Goal: Task Accomplishment & Management: Manage account settings

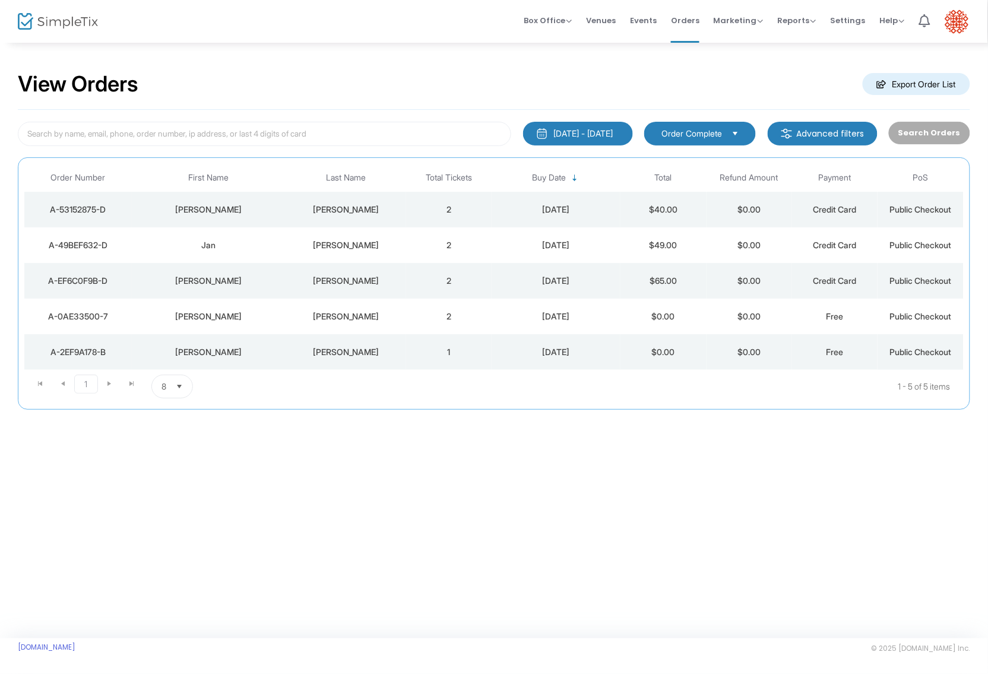
click at [94, 311] on div "A-0AE33500-7" at bounding box center [78, 317] width 102 height 12
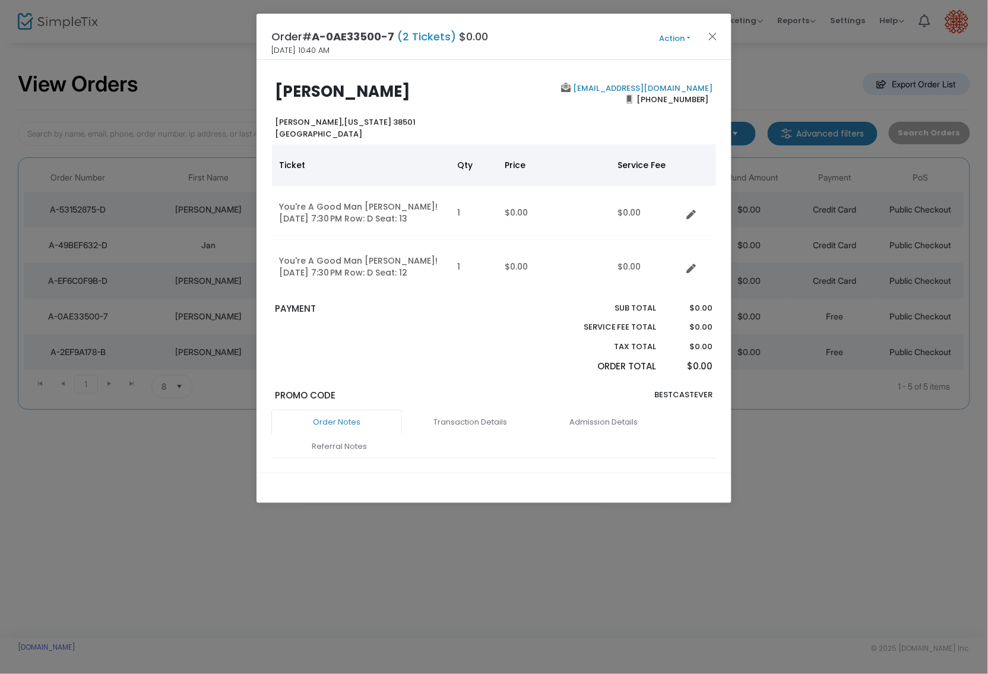
click at [684, 37] on button "Action" at bounding box center [675, 38] width 71 height 13
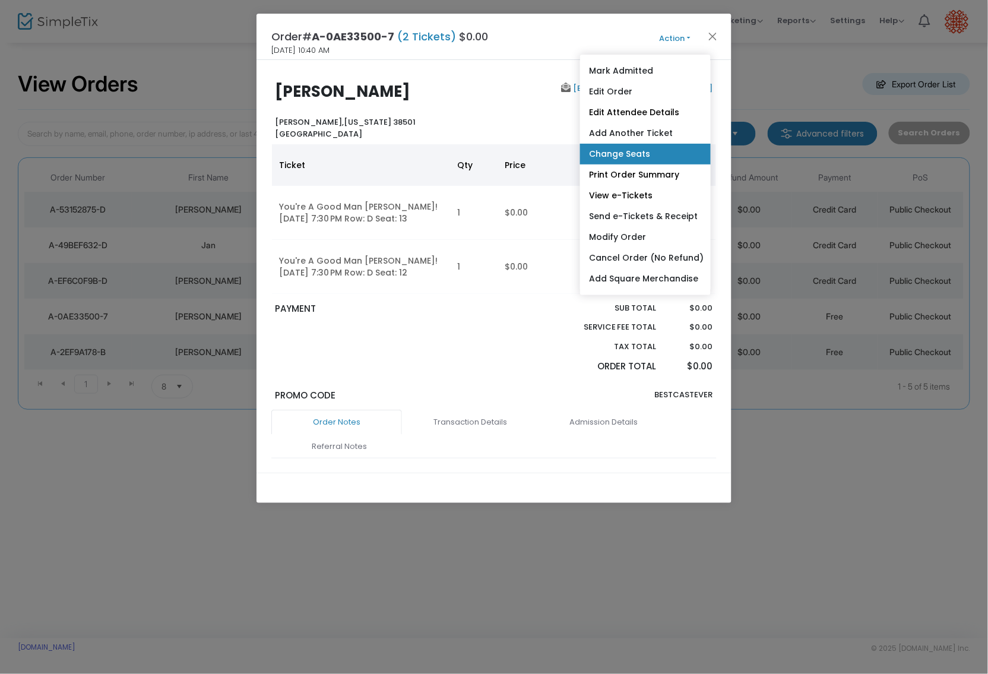
click at [637, 151] on link "Change Seats" at bounding box center [645, 154] width 131 height 21
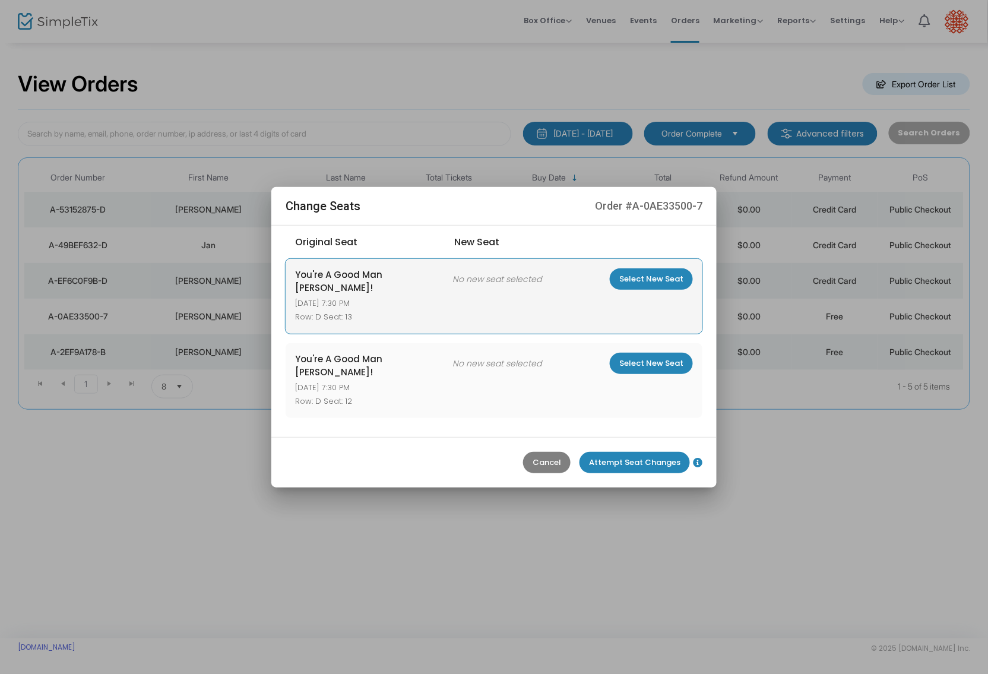
click at [658, 290] on m-button "Select New Seat" at bounding box center [651, 278] width 83 height 21
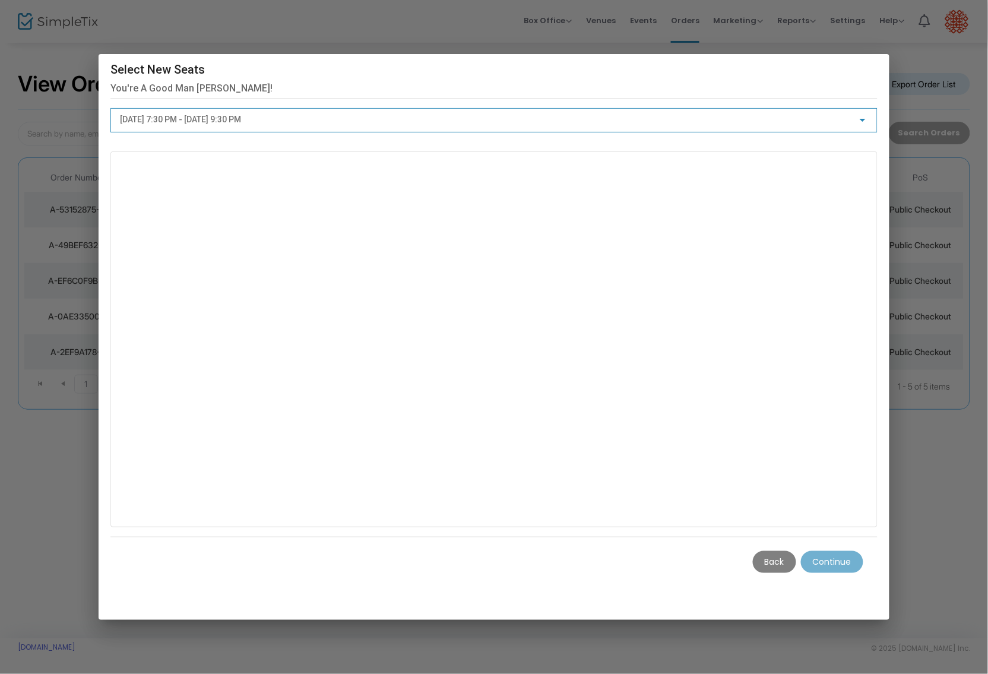
click at [864, 121] on div at bounding box center [863, 120] width 6 height 3
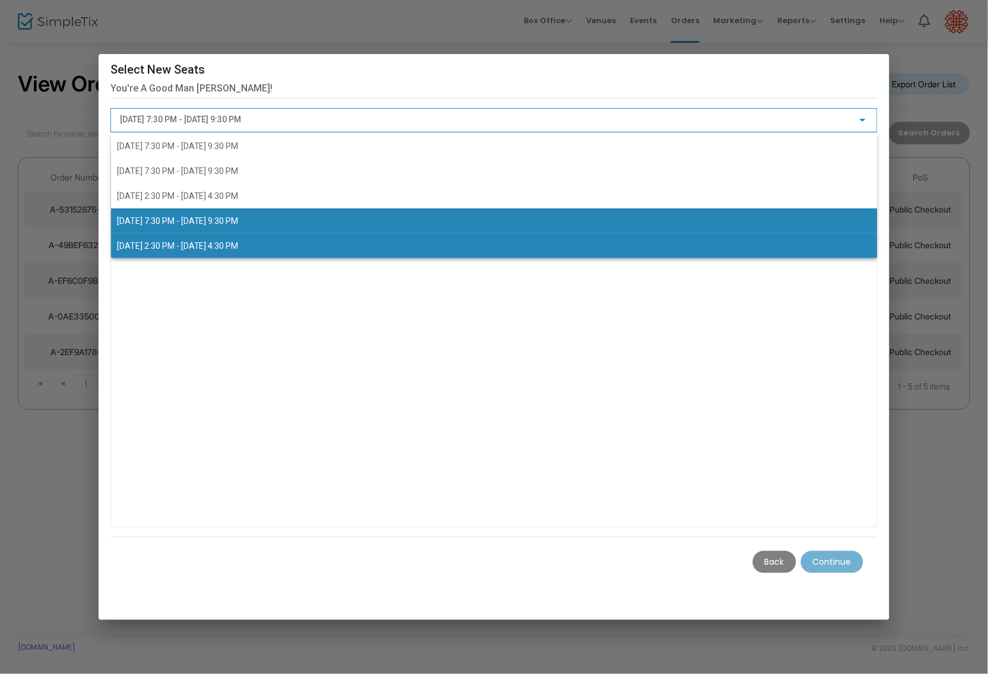
click at [239, 244] on span "[DATE] 2:30 PM - [DATE] 4:30 PM" at bounding box center [178, 246] width 122 height 10
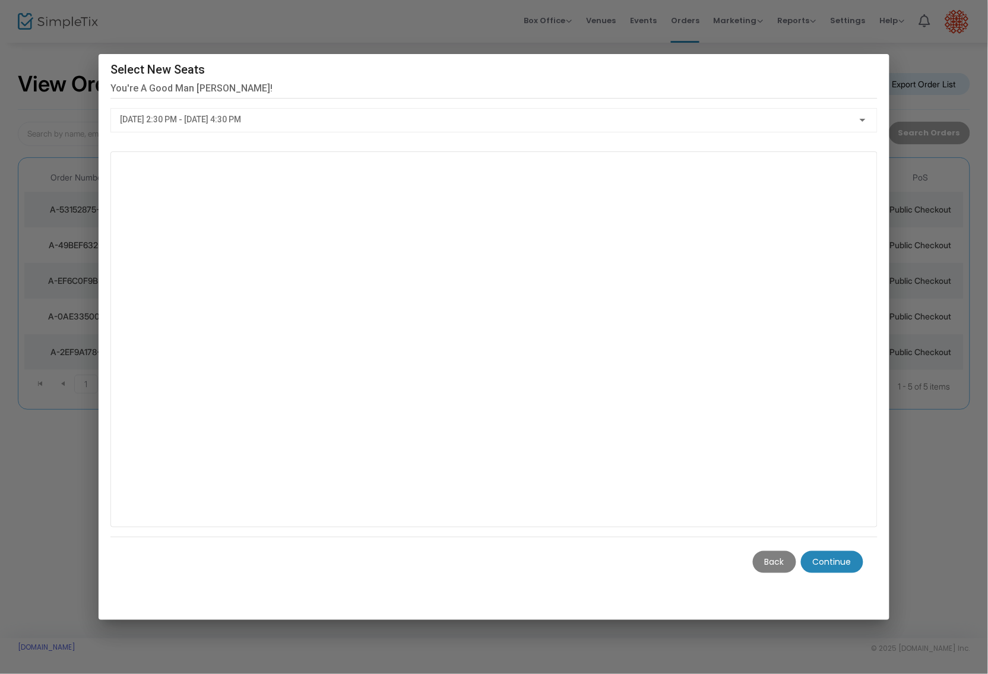
click at [830, 557] on m-button "Continue" at bounding box center [832, 562] width 62 height 22
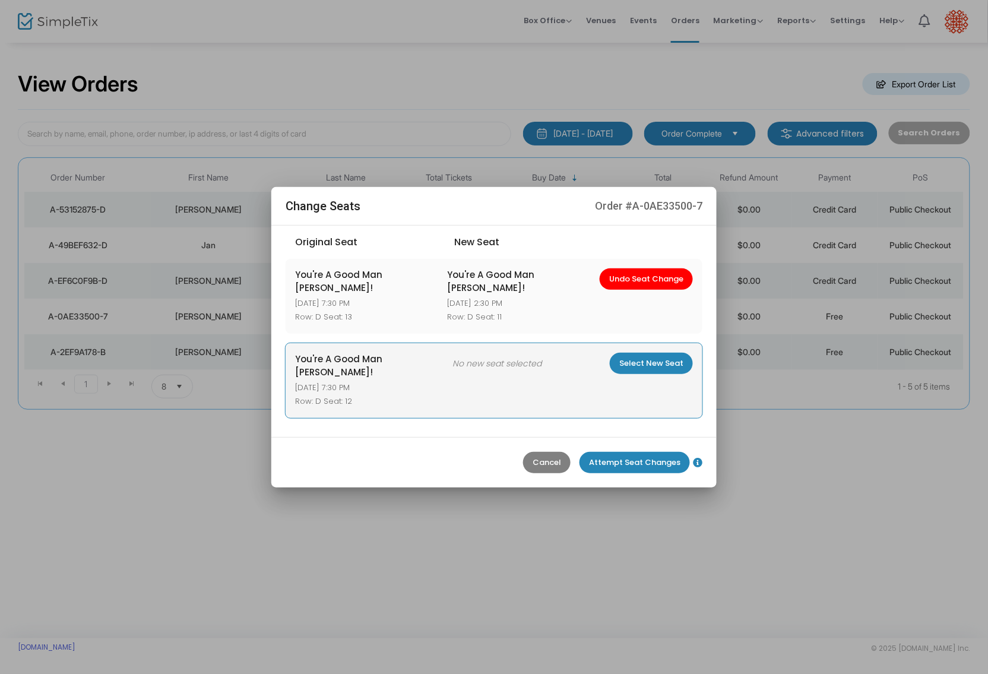
click at [658, 363] on m-button "Select New Seat" at bounding box center [651, 363] width 83 height 21
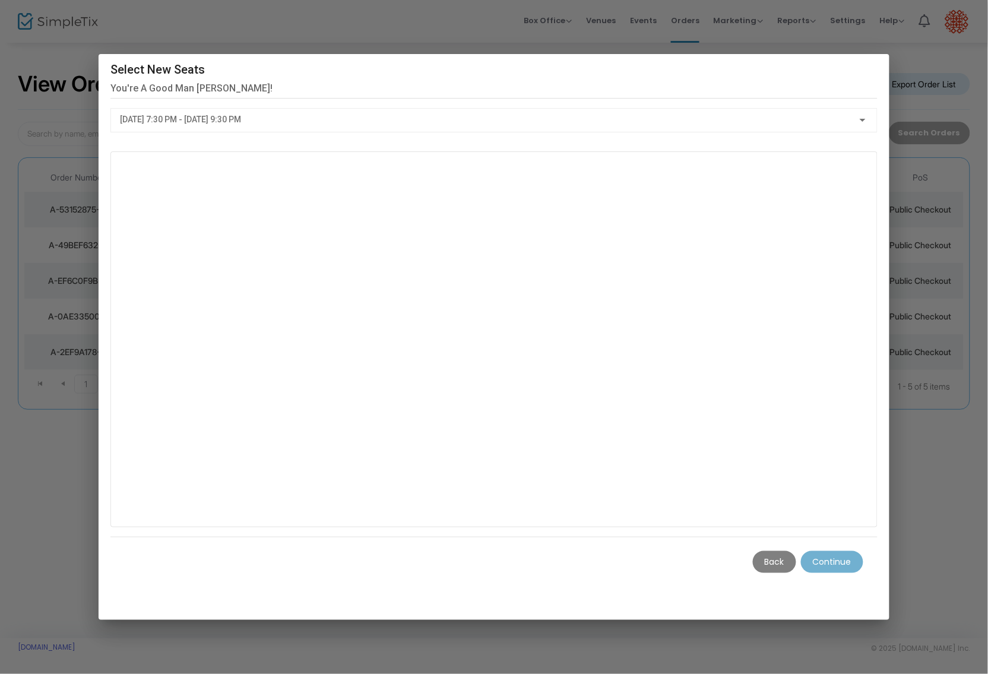
click at [845, 126] on div "[DATE] 7:30 PM - [DATE] 9:30 PM" at bounding box center [494, 117] width 748 height 22
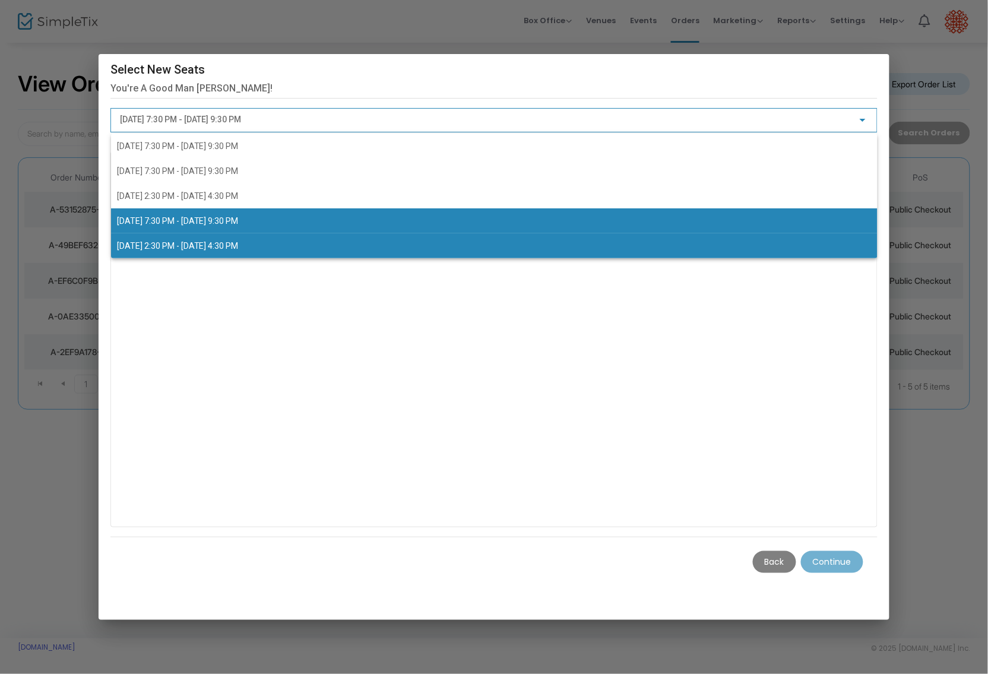
click at [698, 242] on span "[DATE] 2:30 PM - [DATE] 4:30 PM" at bounding box center [494, 245] width 755 height 25
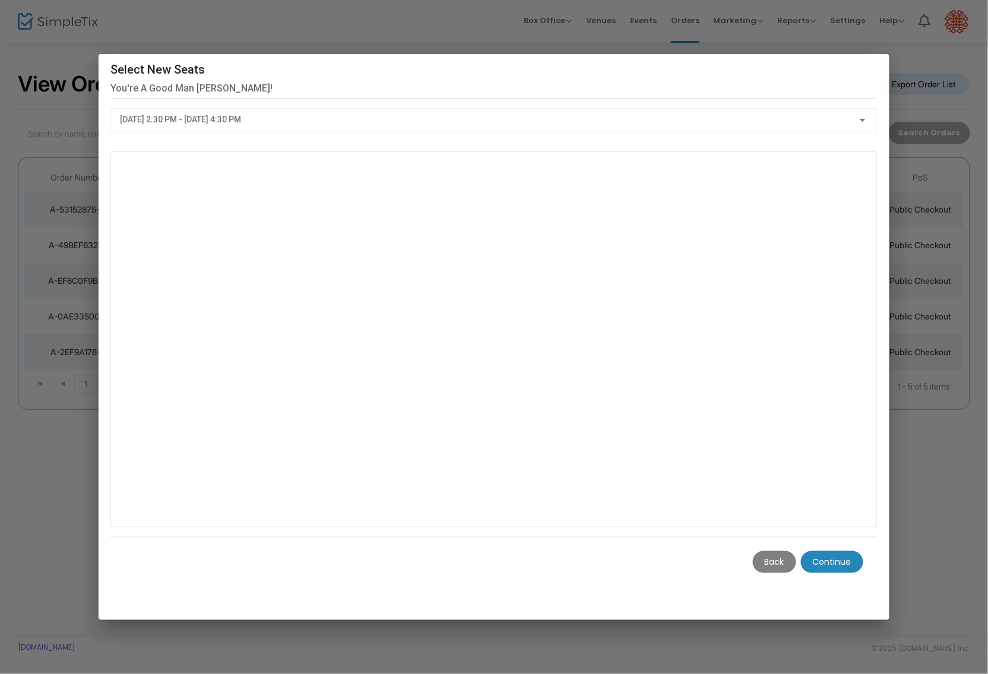
click at [837, 560] on m-button "Continue" at bounding box center [832, 562] width 62 height 22
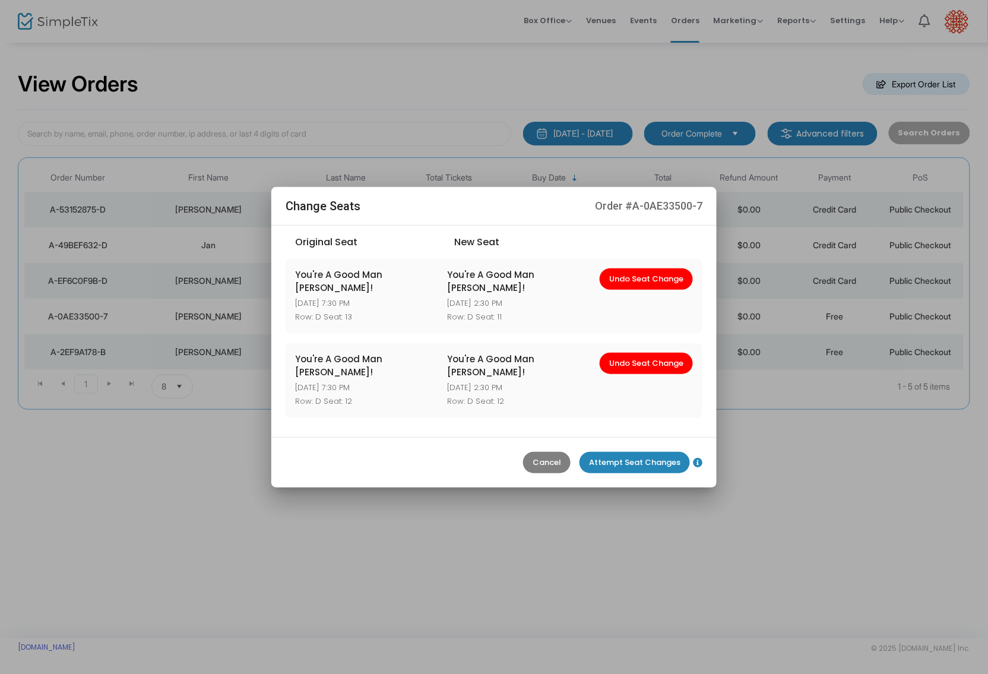
click at [641, 459] on m-button "Attempt Seat Changes" at bounding box center [635, 462] width 110 height 21
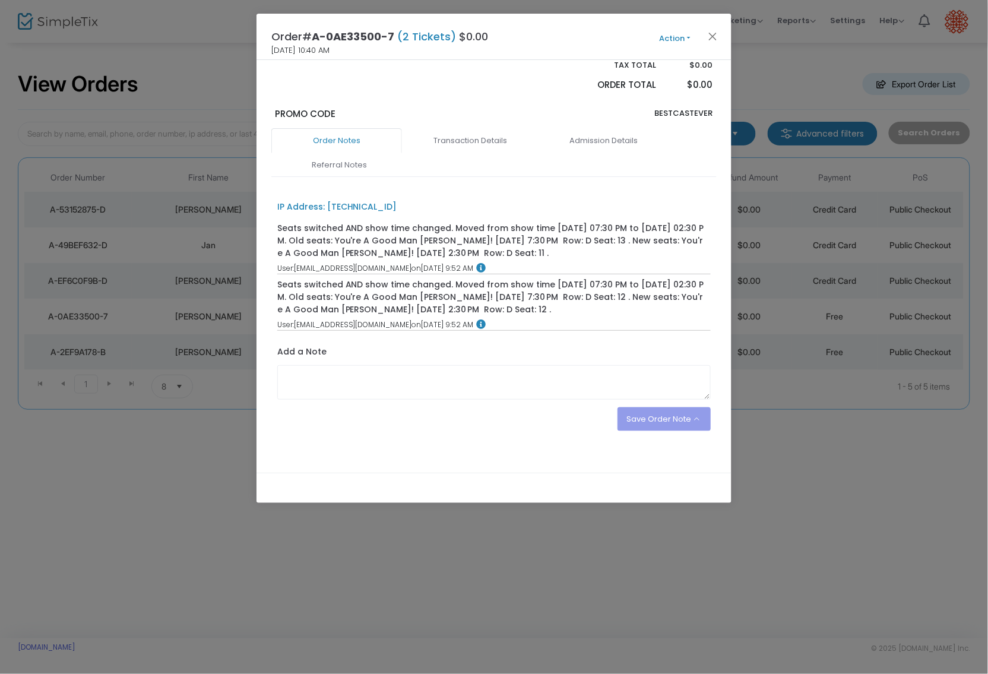
scroll to position [280, 0]
click at [478, 368] on textarea at bounding box center [494, 383] width 434 height 34
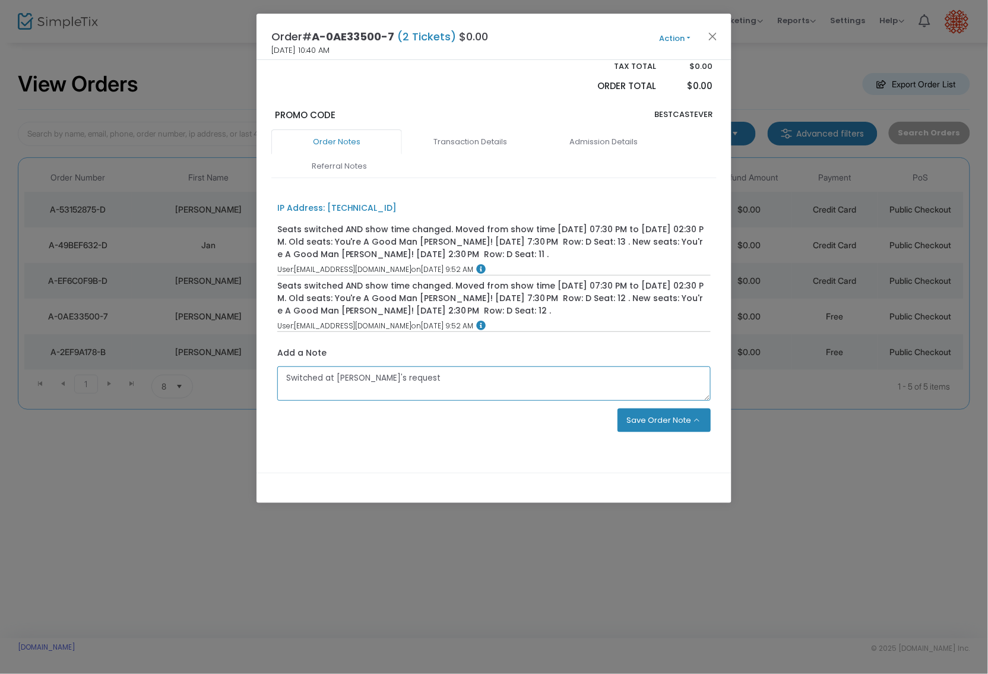
type textarea "Switched at [PERSON_NAME]'s request"
click at [655, 409] on button "Save Order Note" at bounding box center [665, 421] width 94 height 24
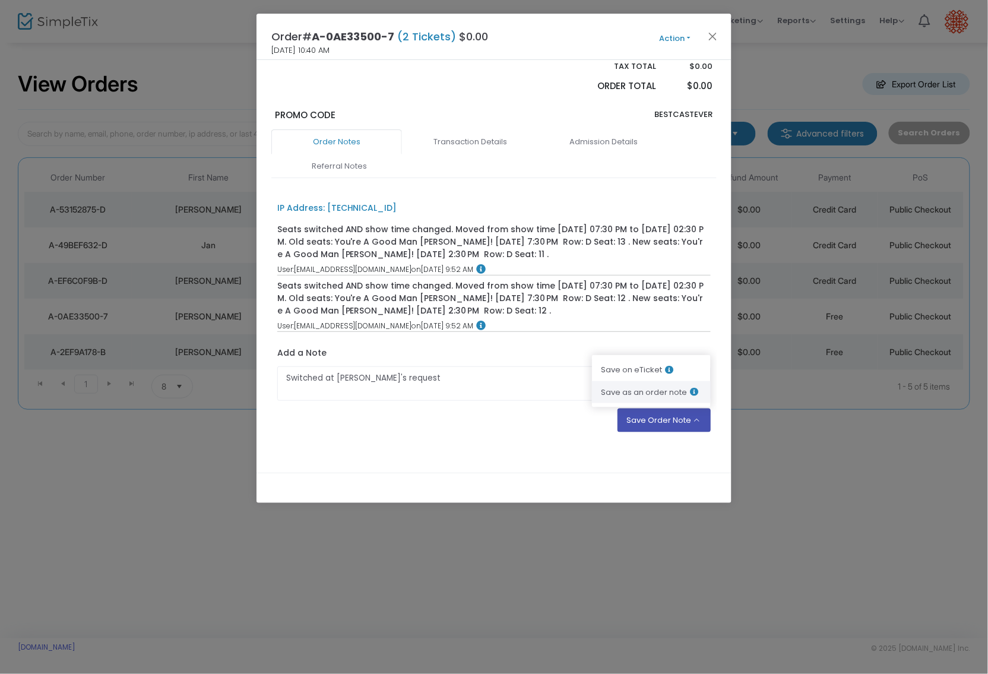
click at [634, 381] on li "Save as an order note" at bounding box center [651, 392] width 119 height 23
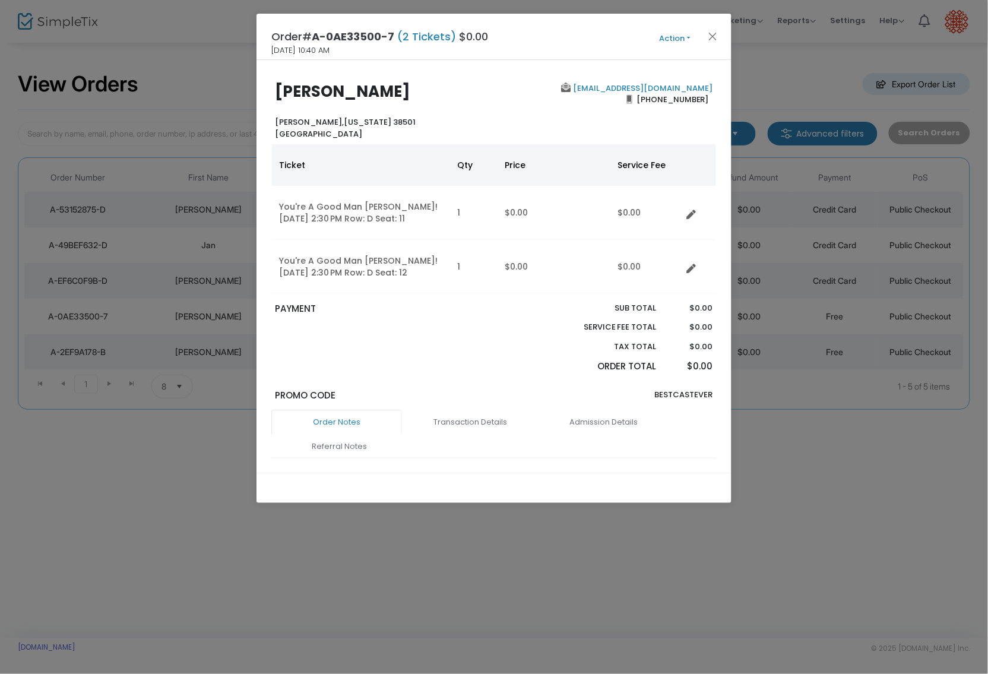
scroll to position [0, 0]
click at [688, 36] on button "Action" at bounding box center [675, 38] width 71 height 13
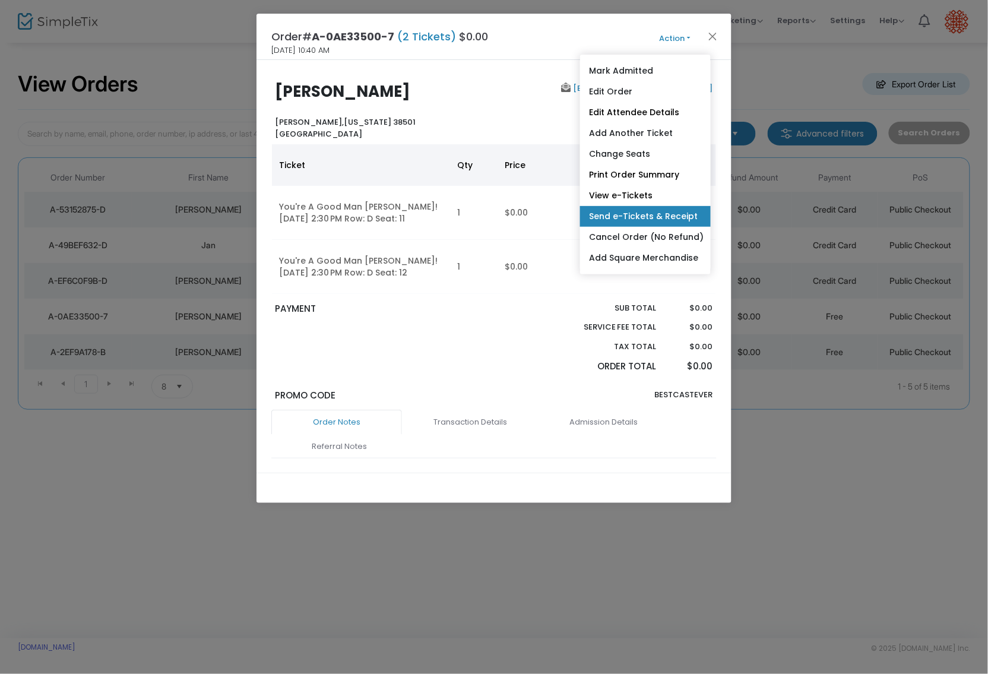
click at [649, 210] on link "Send e-Tickets & Receipt" at bounding box center [645, 216] width 131 height 21
type input "[EMAIL_ADDRESS][DOMAIN_NAME]"
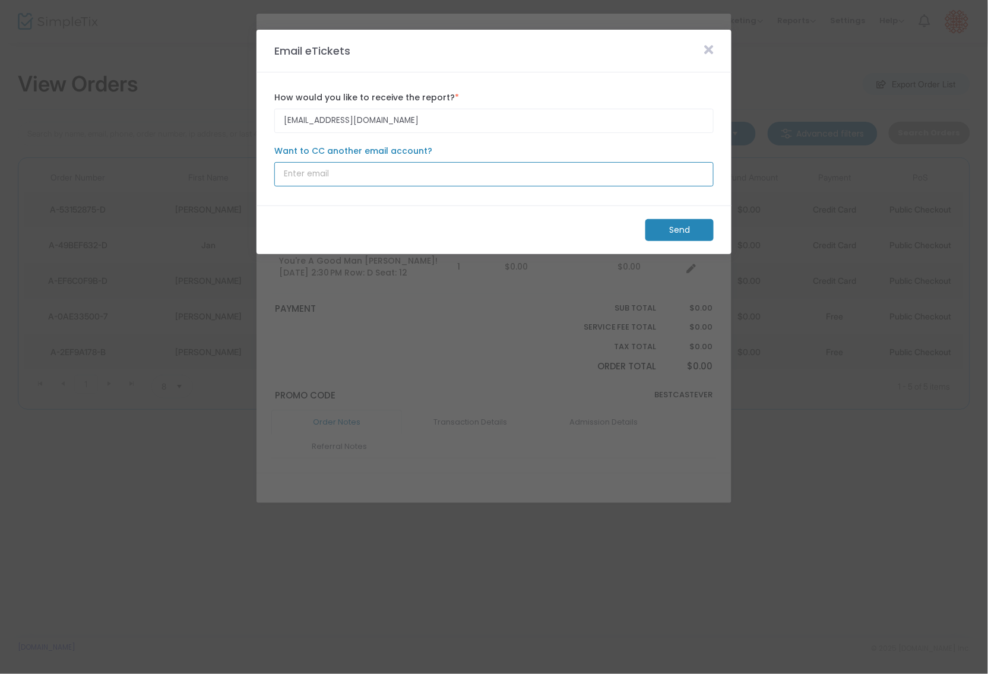
type input "[EMAIL_ADDRESS][DOMAIN_NAME]"
click at [684, 231] on m-button "Send" at bounding box center [680, 230] width 68 height 22
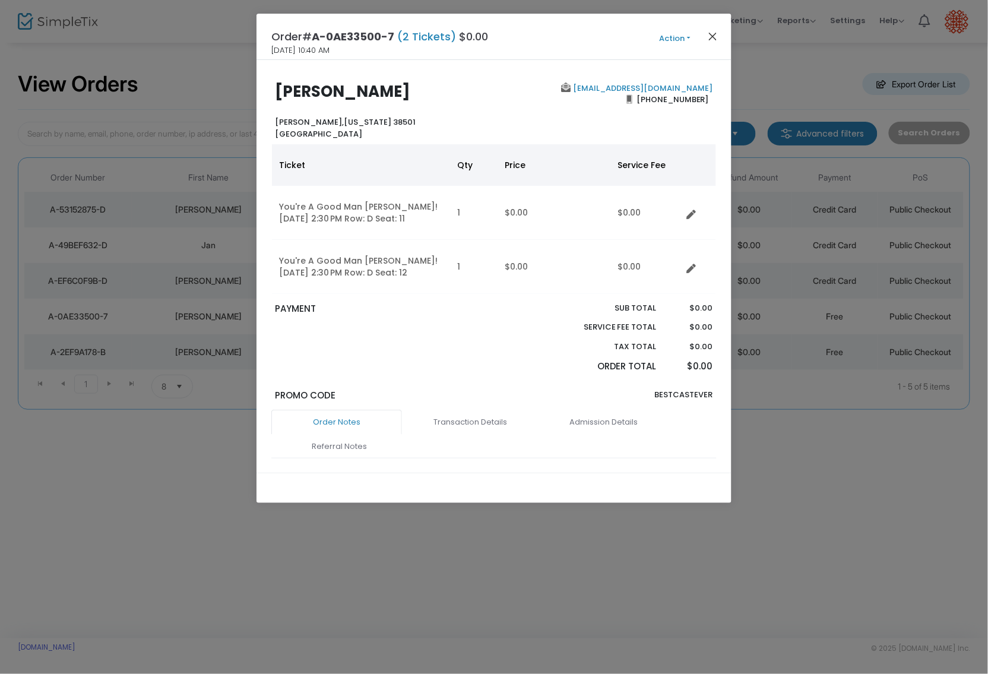
click at [714, 33] on button "Close" at bounding box center [713, 36] width 15 height 15
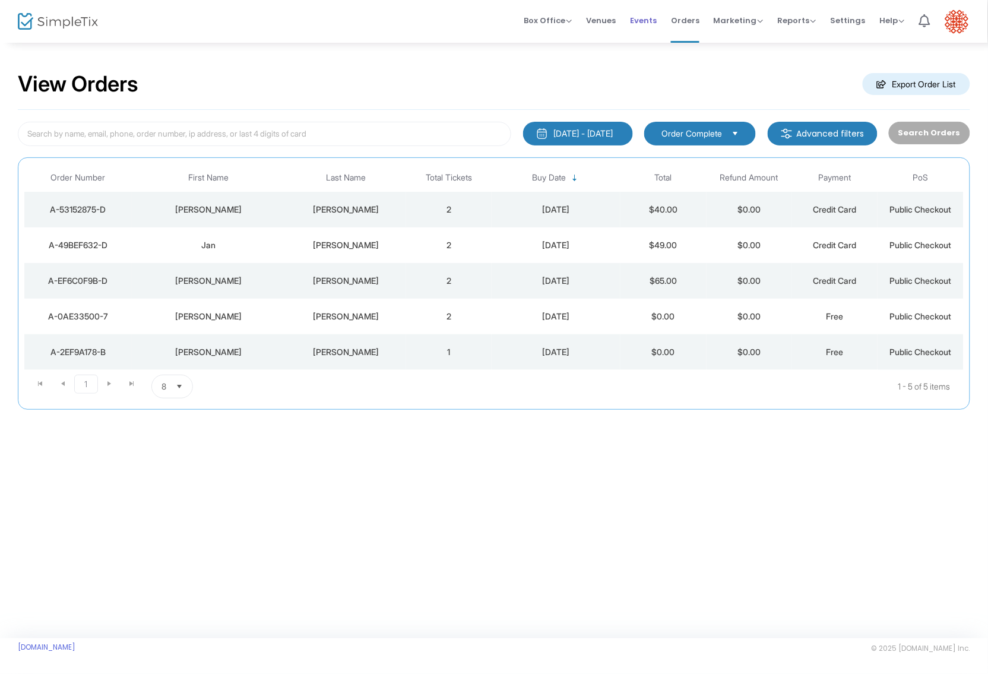
click at [647, 19] on span "Events" at bounding box center [643, 20] width 27 height 30
